Goal: Transaction & Acquisition: Purchase product/service

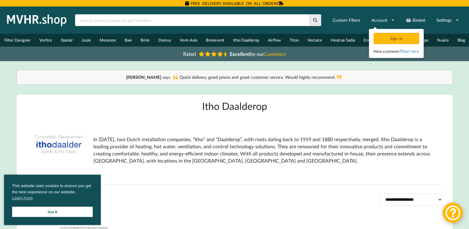
drag, startPoint x: 49, startPoint y: 209, endPoint x: 243, endPoint y: 207, distance: 193.9
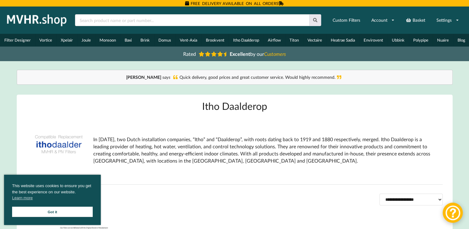
click at [53, 212] on link "Got it" at bounding box center [52, 212] width 81 height 10
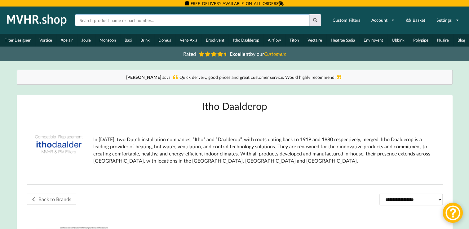
click at [82, 19] on input "text" at bounding box center [192, 20] width 235 height 12
type input "106-1171"
click at [315, 19] on icon at bounding box center [315, 20] width 5 height 4
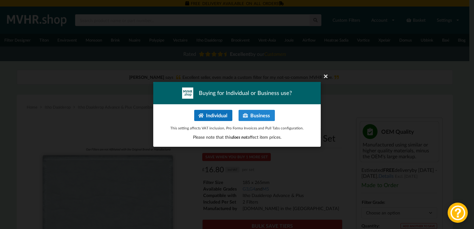
click at [214, 119] on button "Individual" at bounding box center [213, 115] width 38 height 11
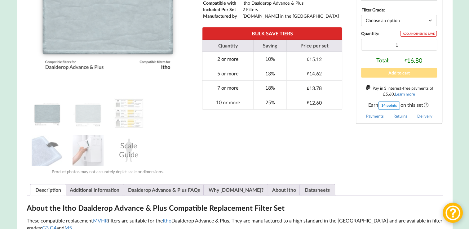
scroll to position [199, 0]
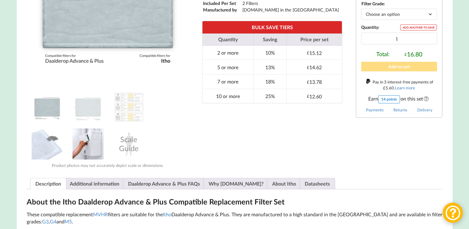
click at [87, 147] on img at bounding box center [88, 143] width 31 height 31
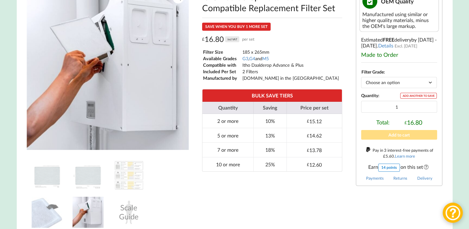
scroll to position [150, 0]
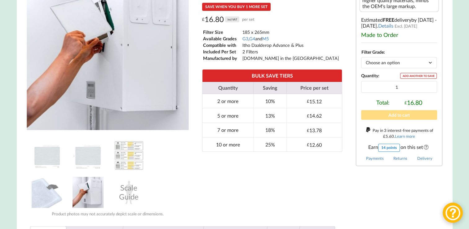
click at [127, 154] on img at bounding box center [129, 155] width 31 height 31
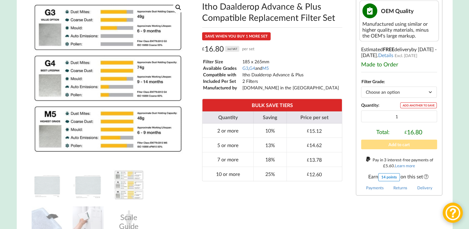
scroll to position [83, 0]
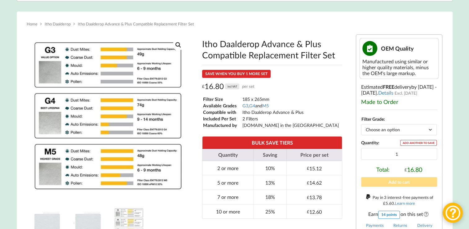
click at [431, 131] on select "Choose an option G3 G4 M5" at bounding box center [399, 129] width 76 height 11
click at [361, 126] on select "Choose an option G3 G4 M5" at bounding box center [399, 129] width 76 height 11
select select "G4"
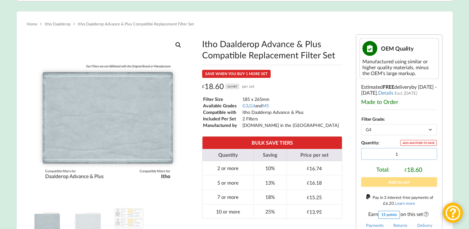
click at [372, 157] on input "1" at bounding box center [399, 154] width 76 height 12
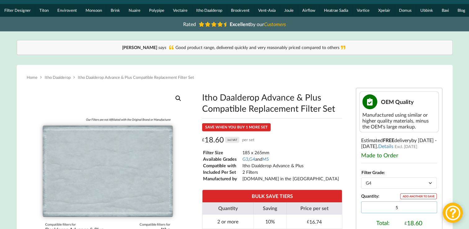
scroll to position [0, 0]
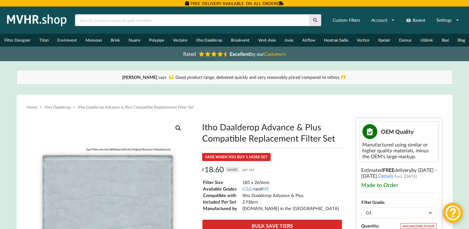
type input "5"
click at [81, 20] on input "text" at bounding box center [192, 20] width 235 height 12
type input "106-1253"
click at [315, 19] on icon at bounding box center [315, 20] width 5 height 4
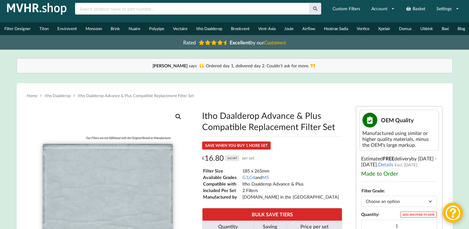
scroll to position [11, 0]
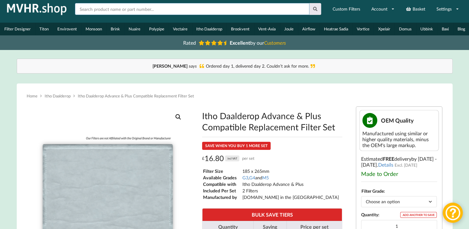
click at [80, 9] on input "text" at bounding box center [192, 9] width 235 height 12
type input "106-1253"
click at [315, 7] on icon at bounding box center [315, 9] width 5 height 4
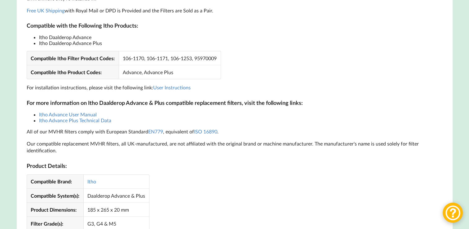
scroll to position [454, 0]
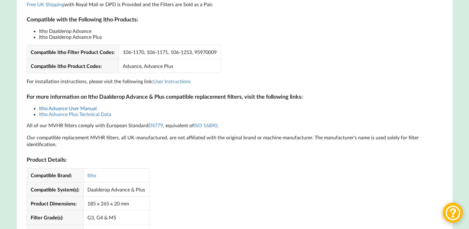
click at [85, 110] on link "Itho Advance User Manual" at bounding box center [68, 108] width 58 height 6
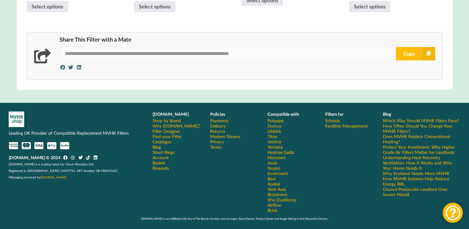
scroll to position [854, 0]
click at [420, 121] on link "Which Way Should MVHR Filters Face?" at bounding box center [421, 120] width 76 height 5
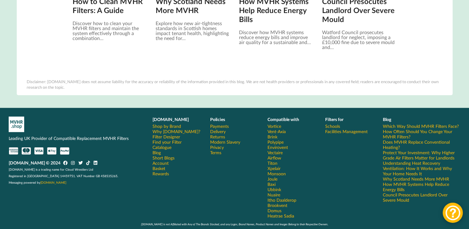
scroll to position [1491, 0]
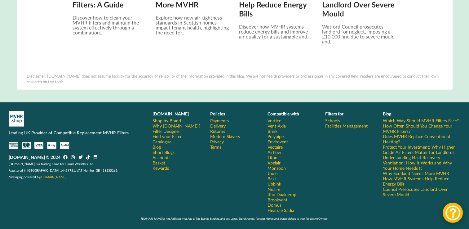
click at [400, 163] on link "Understanding Heat Recovery Ventilation: How It Works and Why Your Home Needs It" at bounding box center [422, 163] width 78 height 16
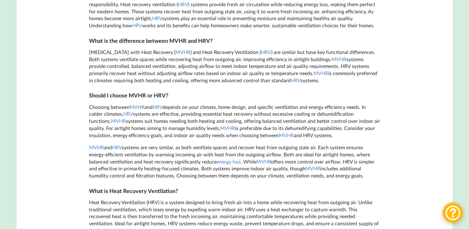
scroll to position [372, 0]
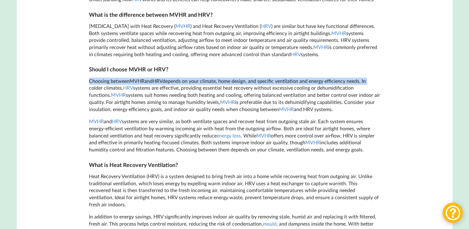
drag, startPoint x: 469, startPoint y: 68, endPoint x: 469, endPoint y: 78, distance: 9.9
drag, startPoint x: 469, startPoint y: 78, endPoint x: 471, endPoint y: 69, distance: 8.4
drag, startPoint x: 471, startPoint y: 69, endPoint x: 445, endPoint y: 80, distance: 28.5
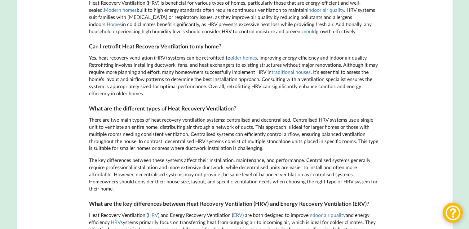
scroll to position [891, 0]
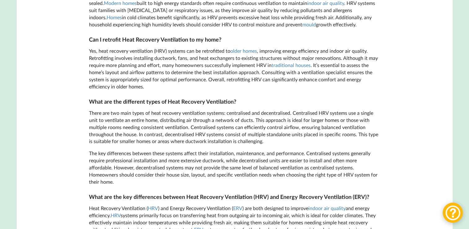
click at [468, 131] on div "Home Basket Account Shop by Brand Filter Designer Catalogue VAT Included Custom…" at bounding box center [234, 54] width 469 height 1878
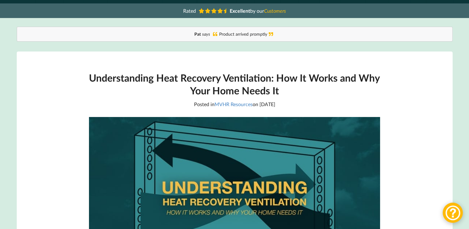
scroll to position [0, 0]
